Goal: Information Seeking & Learning: Learn about a topic

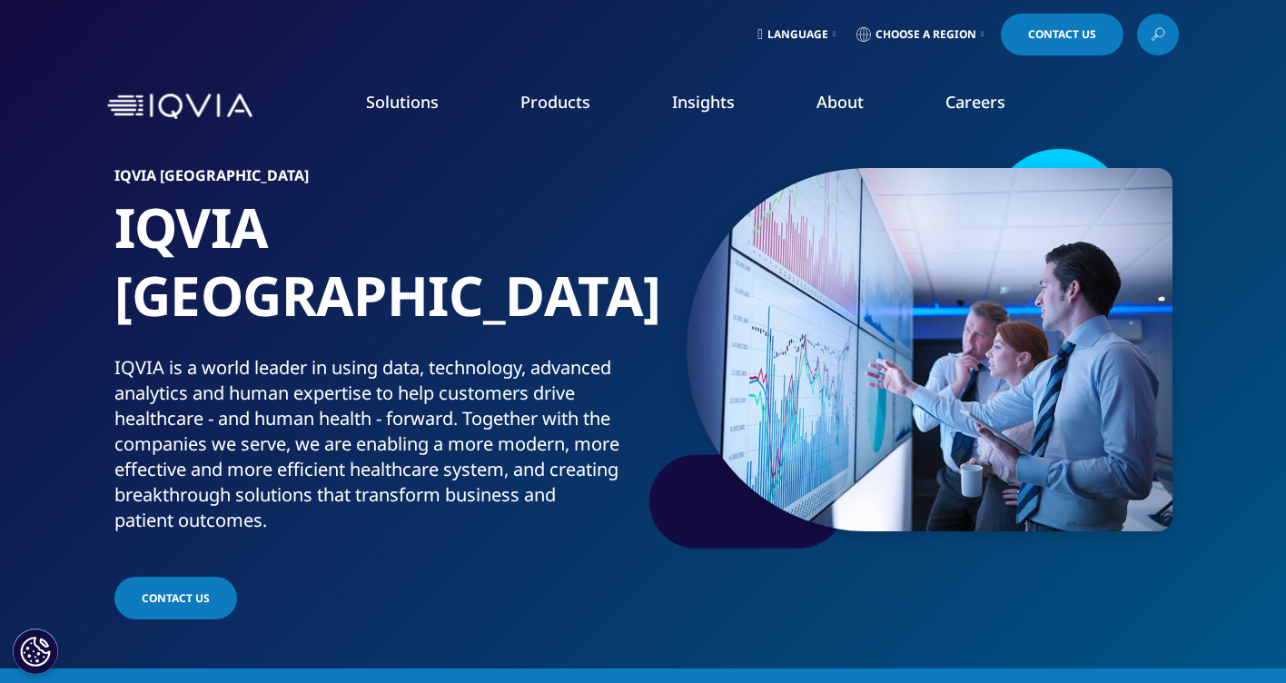
click at [81, 224] on link "Overview" at bounding box center [180, 228] width 288 height 20
